Goal: Find specific page/section: Find specific page/section

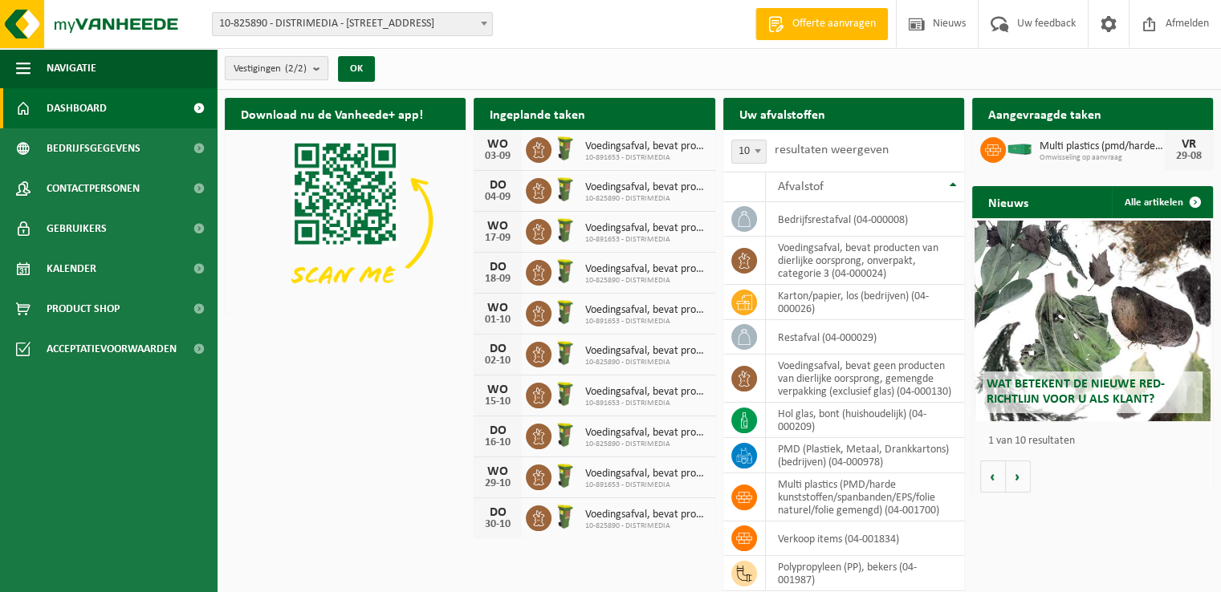
click at [321, 66] on b "submit" at bounding box center [320, 68] width 14 height 22
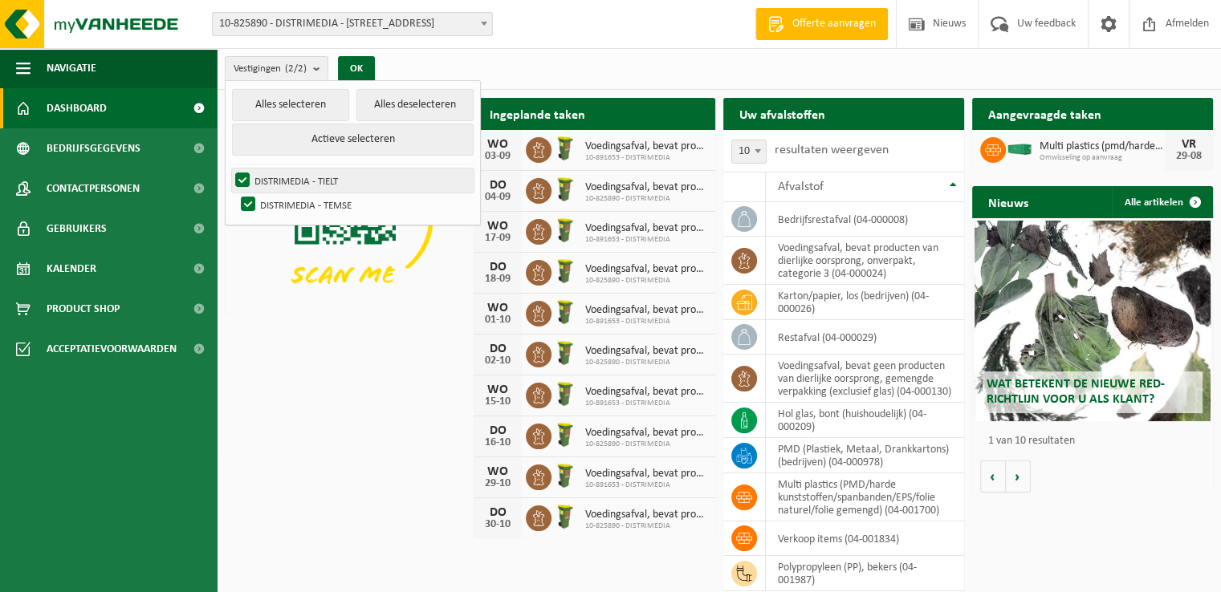
click at [315, 184] on label "DISTRIMEDIA - TIELT" at bounding box center [353, 181] width 242 height 24
click at [230, 169] on input "DISTRIMEDIA - TIELT" at bounding box center [229, 168] width 1 height 1
click at [242, 174] on label "DISTRIMEDIA - TIELT" at bounding box center [353, 181] width 242 height 24
click at [230, 169] on input "DISTRIMEDIA - TIELT" at bounding box center [229, 168] width 1 height 1
checkbox input "true"
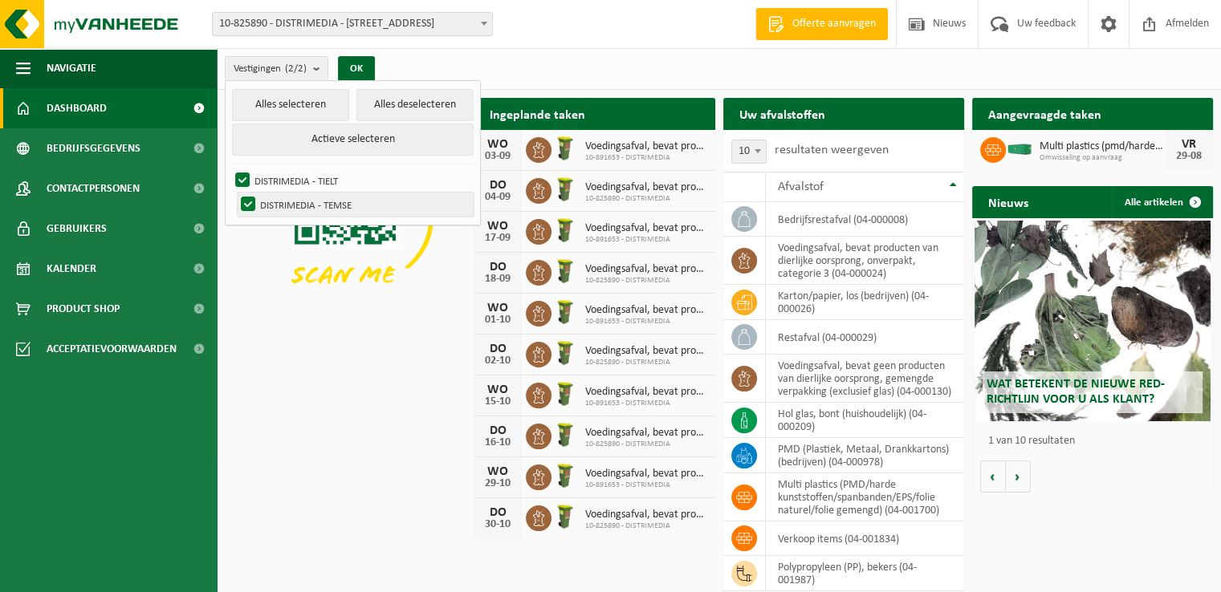
click at [249, 200] on label "DISTRIMEDIA - TEMSE" at bounding box center [356, 205] width 236 height 24
click at [235, 193] on input "DISTRIMEDIA - TEMSE" at bounding box center [234, 192] width 1 height 1
checkbox input "false"
click at [368, 67] on button "OK" at bounding box center [356, 69] width 37 height 26
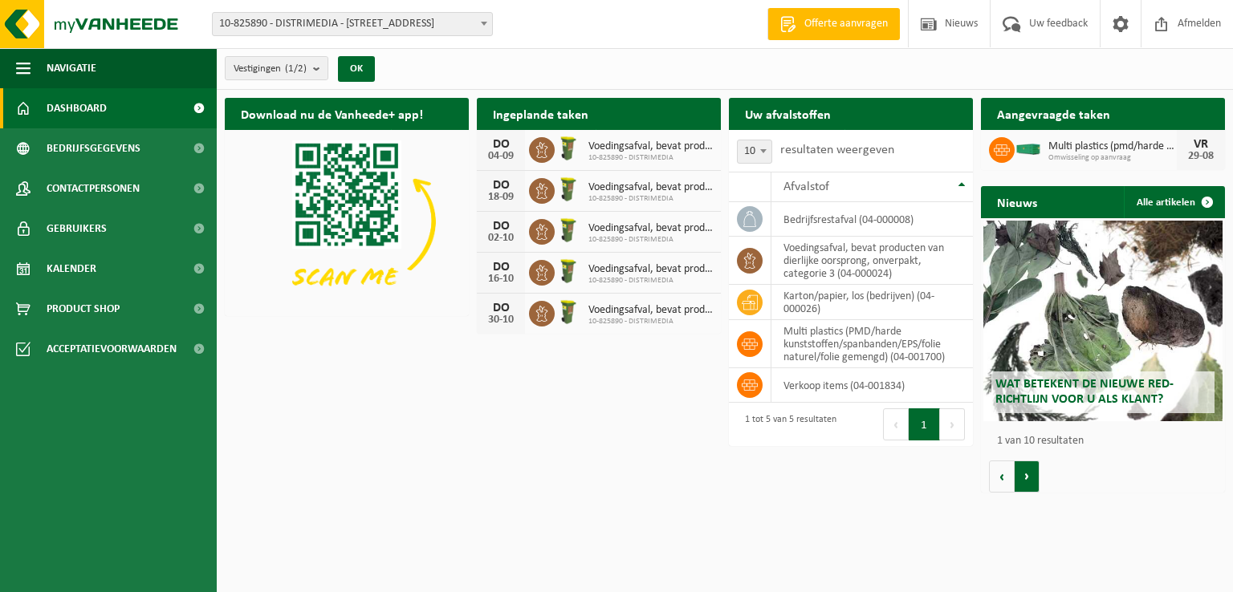
click at [1028, 477] on button "Volgende" at bounding box center [1027, 477] width 25 height 32
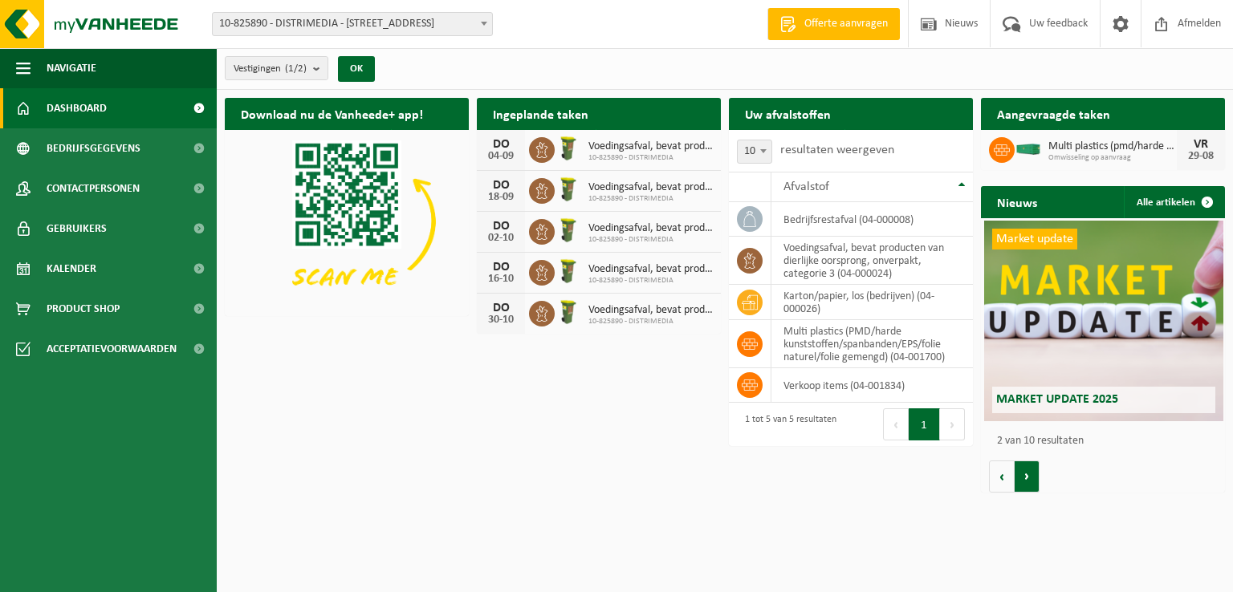
scroll to position [0, 244]
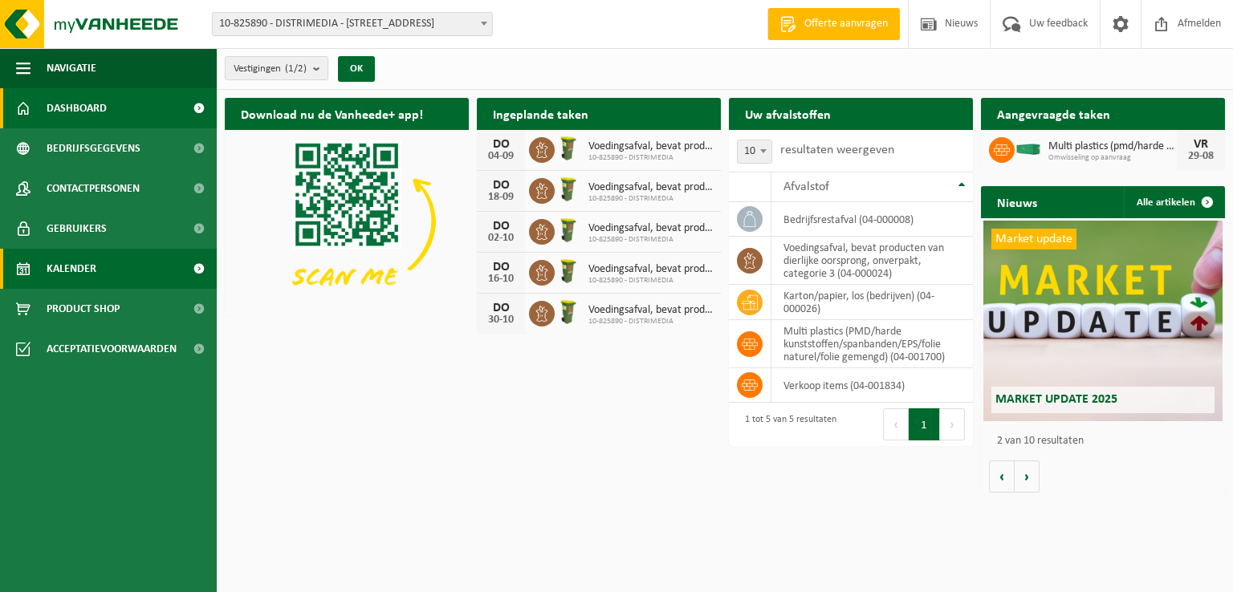
click at [71, 270] on span "Kalender" at bounding box center [72, 269] width 50 height 40
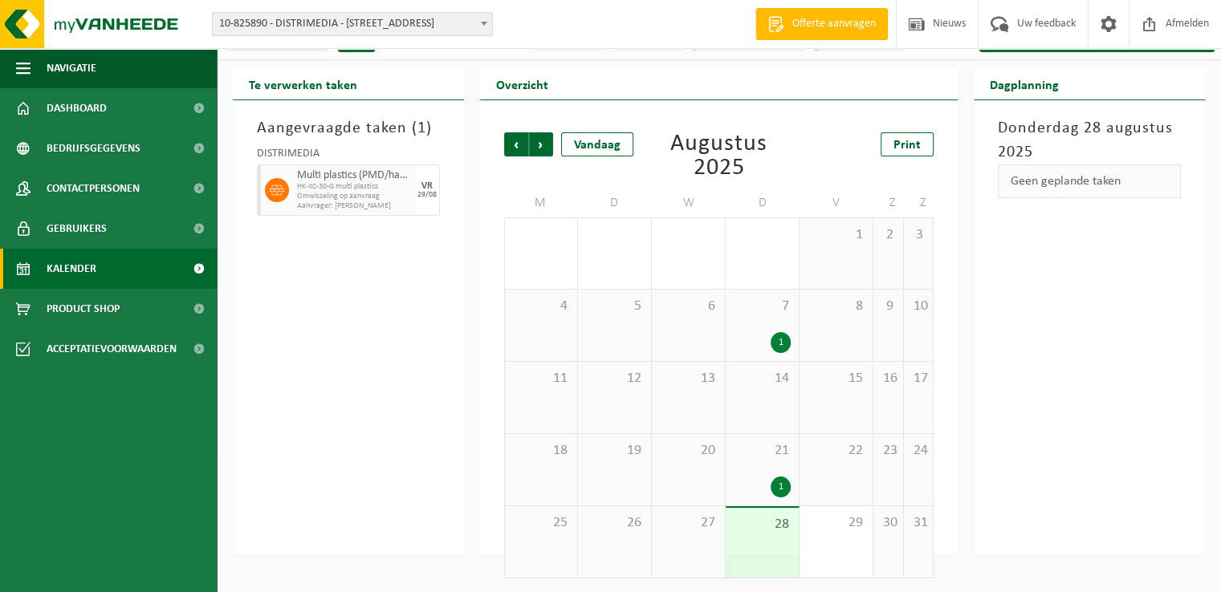
scroll to position [31, 0]
